Goal: Use online tool/utility: Utilize a website feature to perform a specific function

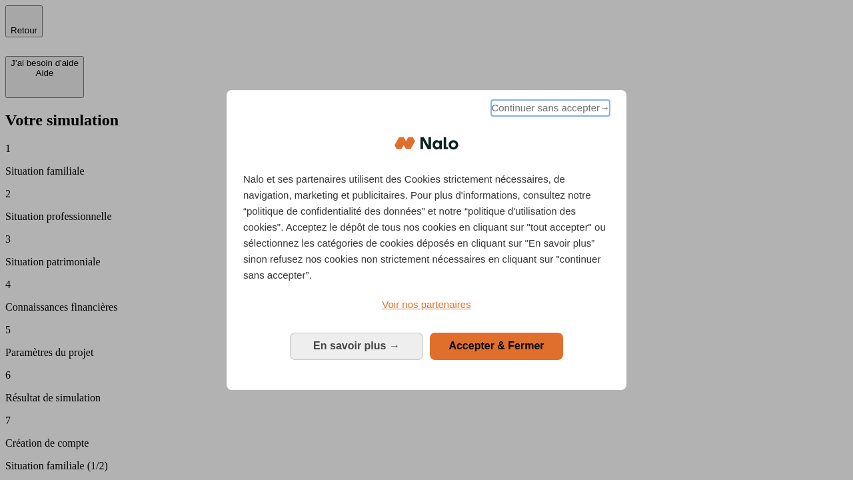
click at [549, 110] on span "Continuer sans accepter →" at bounding box center [550, 108] width 119 height 16
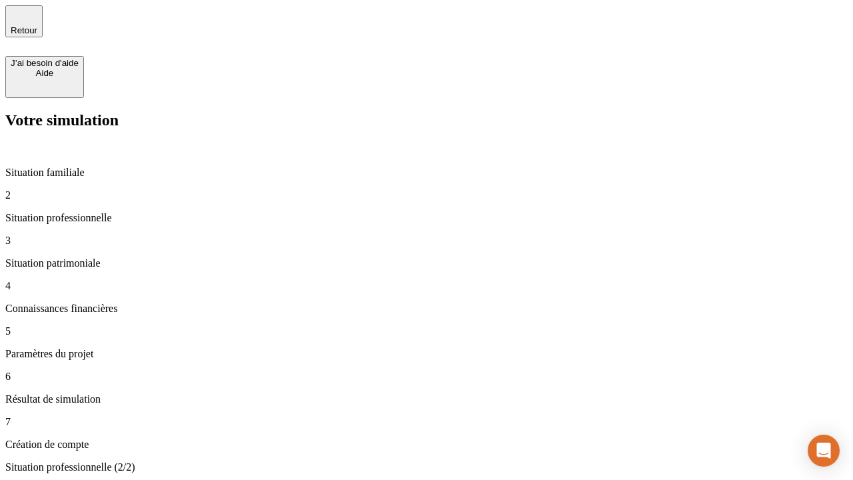
type input "30 000"
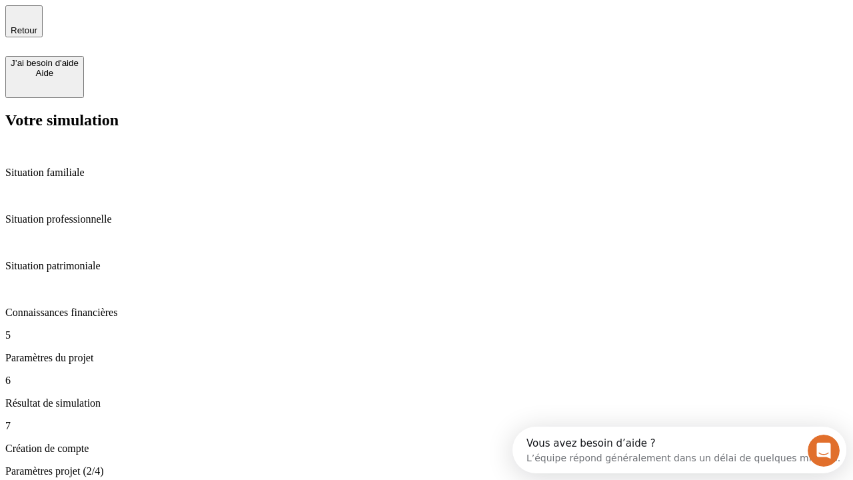
type input "25"
type input "5"
type input "1 000"
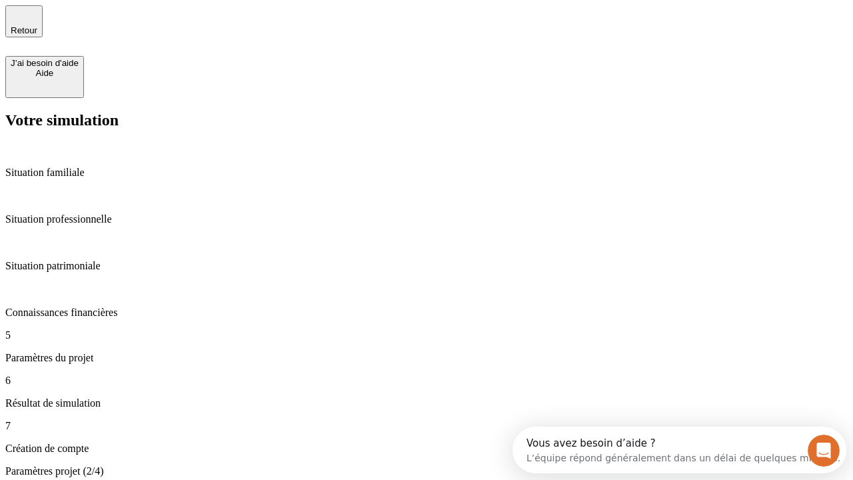
type input "640"
